Goal: Find specific page/section: Find specific page/section

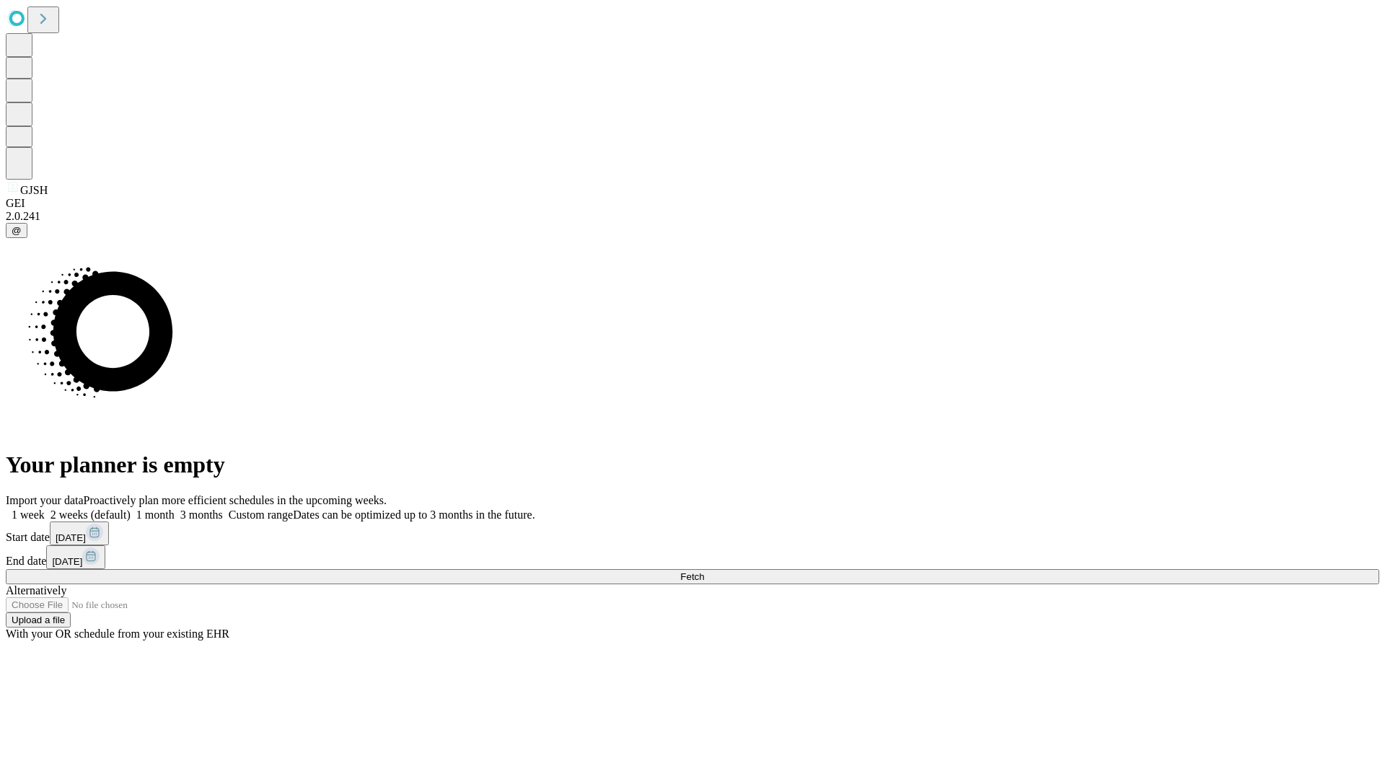
click at [704, 571] on span "Fetch" at bounding box center [692, 576] width 24 height 11
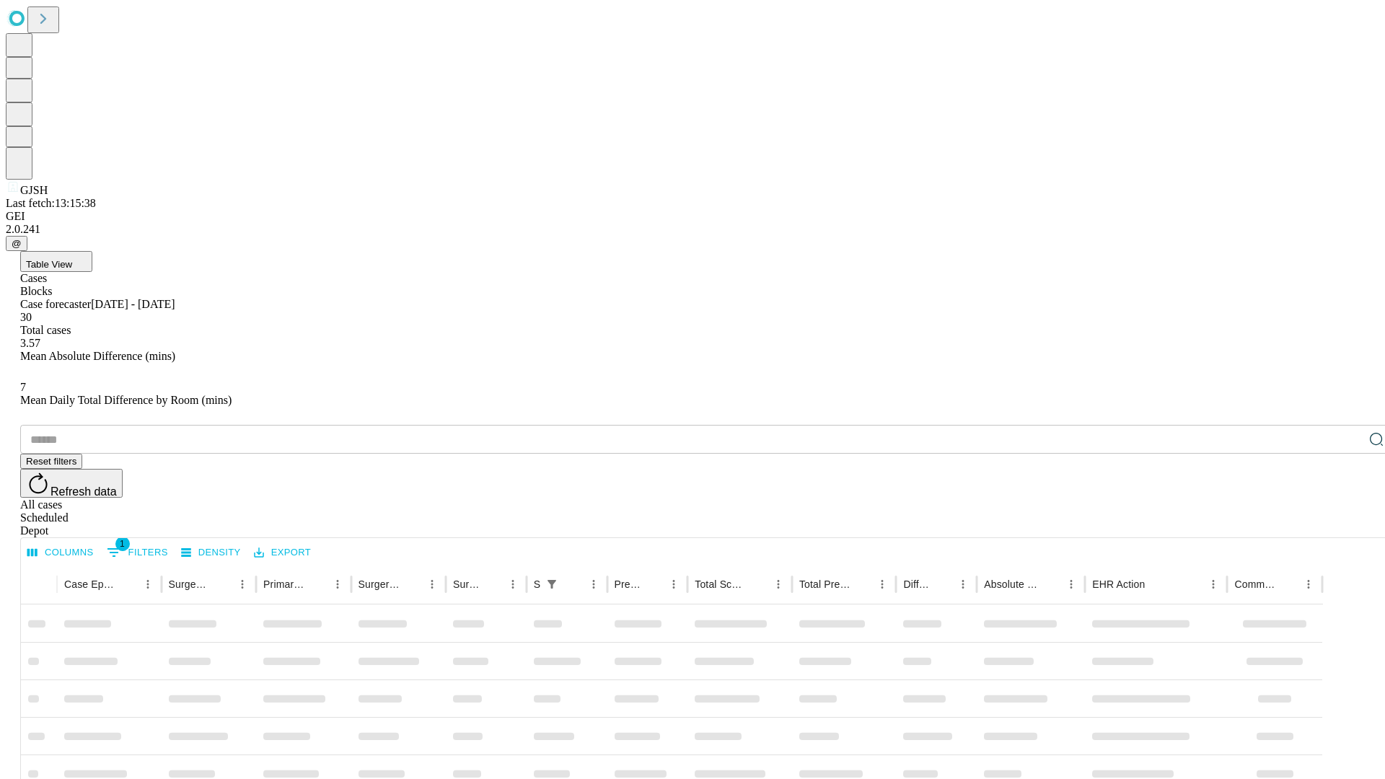
click at [1347, 524] on div "Depot" at bounding box center [706, 530] width 1373 height 13
